Goal: Check status: Check status

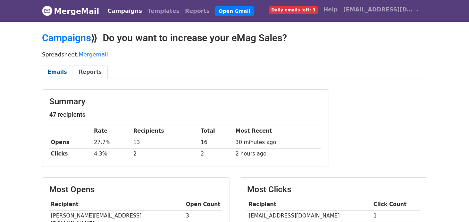
click at [59, 72] on link "Emails" at bounding box center [57, 72] width 31 height 14
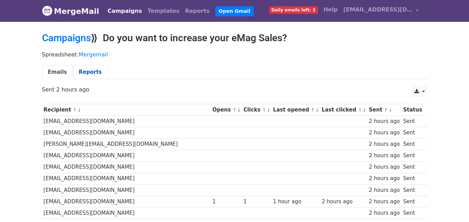
click at [84, 69] on link "Reports" at bounding box center [90, 72] width 35 height 14
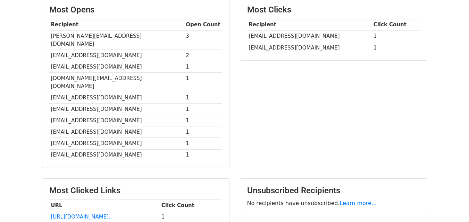
scroll to position [173, 0]
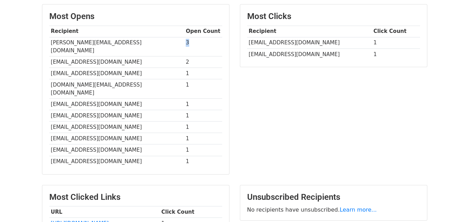
drag, startPoint x: 170, startPoint y: 41, endPoint x: 183, endPoint y: 43, distance: 13.7
click at [184, 43] on td "3" at bounding box center [203, 46] width 38 height 19
click at [184, 44] on td "3" at bounding box center [203, 46] width 38 height 19
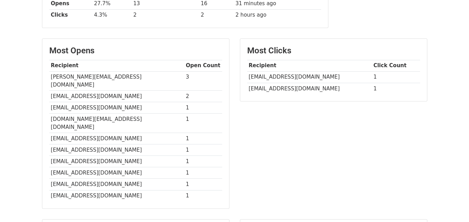
scroll to position [139, 0]
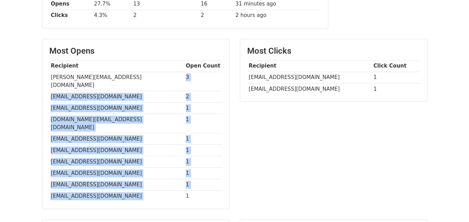
drag, startPoint x: 171, startPoint y: 77, endPoint x: 173, endPoint y: 184, distance: 106.5
click at [172, 184] on tbody "Recipient Open Count shamim.seu94@gmail.com 3 lukasz@omna.pl 2 cosa.fmf@gmail.c…" at bounding box center [135, 131] width 173 height 142
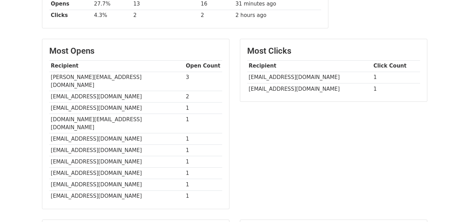
click at [184, 191] on td "1" at bounding box center [203, 196] width 38 height 11
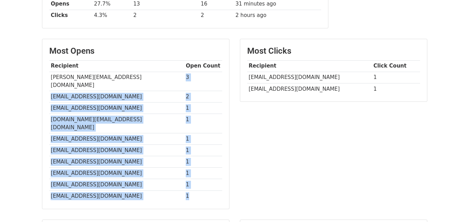
drag, startPoint x: 173, startPoint y: 180, endPoint x: 171, endPoint y: 80, distance: 99.9
click at [171, 80] on tbody "Recipient Open Count shamim.seu94@gmail.com 3 lukasz@omna.pl 2 cosa.fmf@gmail.c…" at bounding box center [135, 131] width 173 height 142
click at [184, 78] on td "3" at bounding box center [203, 81] width 38 height 19
drag, startPoint x: 171, startPoint y: 77, endPoint x: 179, endPoint y: 178, distance: 101.3
click at [179, 178] on tbody "Recipient Open Count shamim.seu94@gmail.com 3 lukasz@omna.pl 2 cosa.fmf@gmail.c…" at bounding box center [135, 131] width 173 height 142
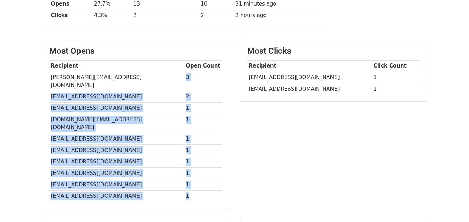
click at [184, 191] on td "1" at bounding box center [203, 196] width 38 height 11
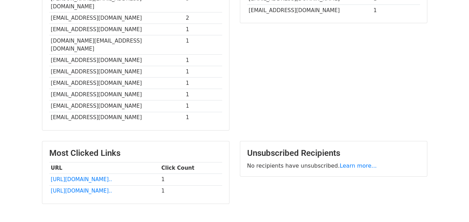
scroll to position [38, 0]
